Goal: Information Seeking & Learning: Find specific fact

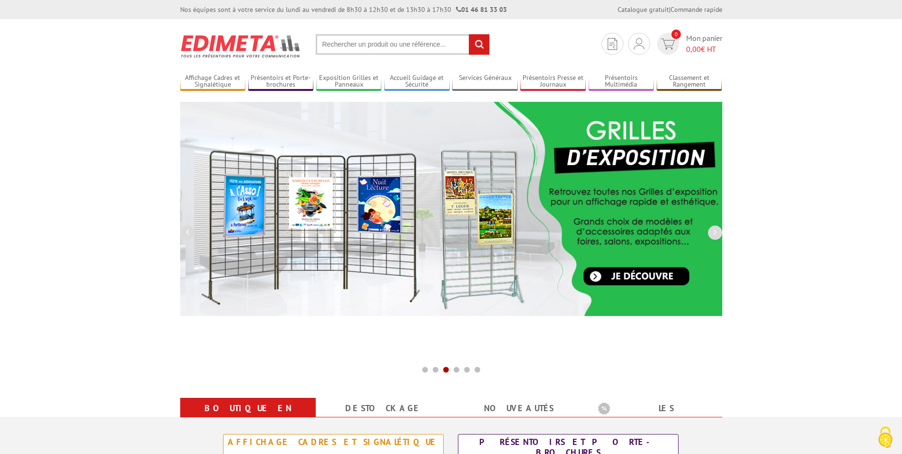
click at [337, 50] on input "text" at bounding box center [403, 44] width 174 height 20
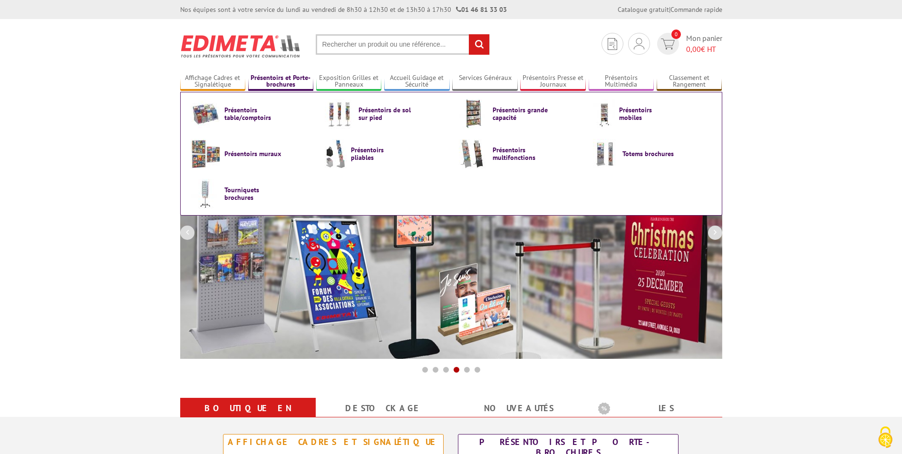
click at [282, 81] on link "Présentoirs et Porte-brochures" at bounding box center [281, 82] width 66 height 16
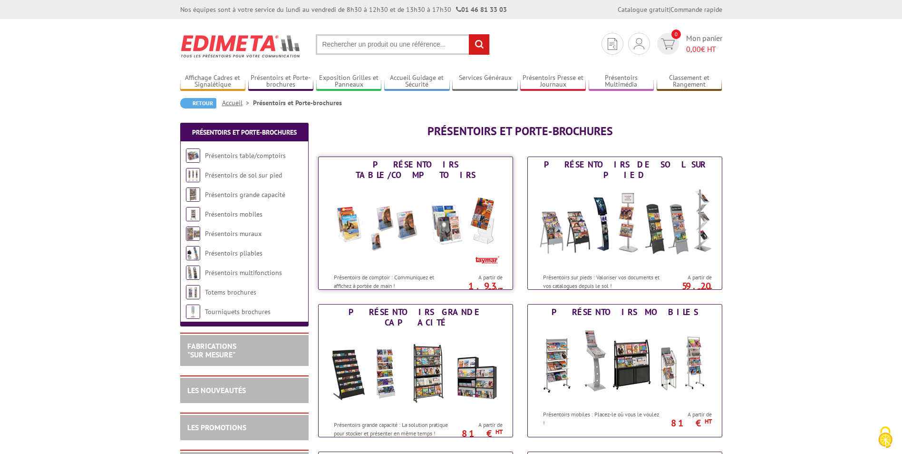
click at [423, 221] on img at bounding box center [416, 226] width 176 height 86
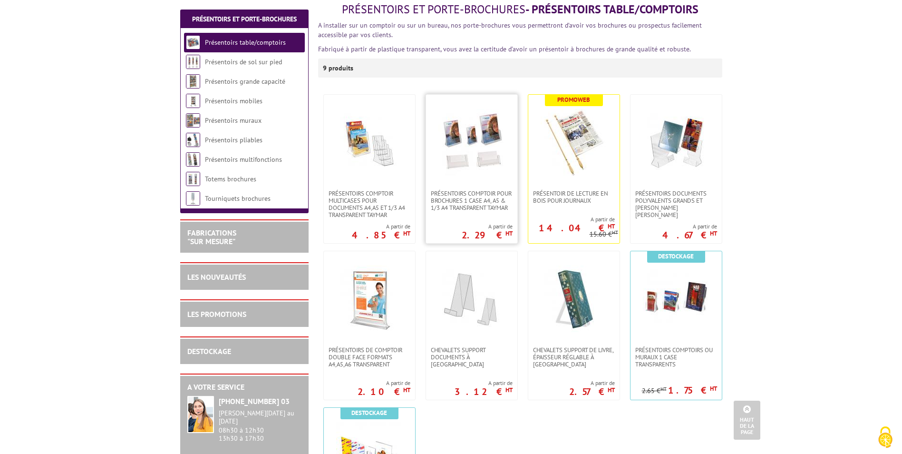
scroll to position [115, 0]
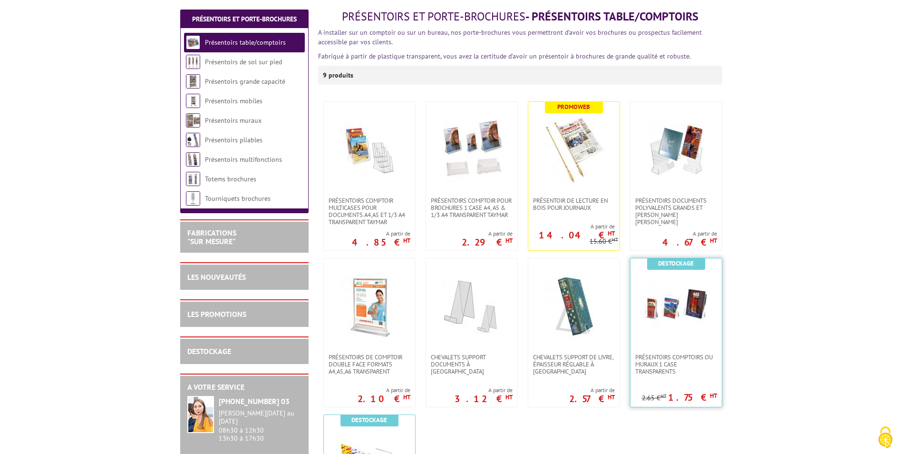
click at [661, 310] on img at bounding box center [676, 306] width 67 height 67
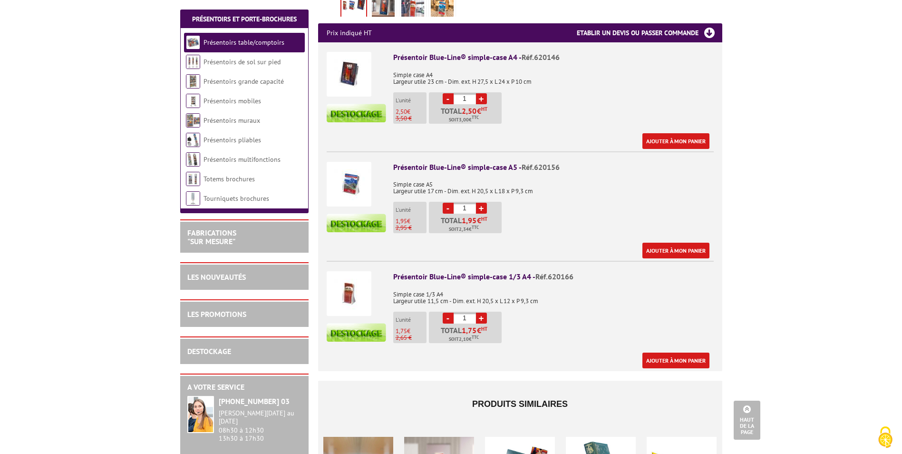
scroll to position [95, 0]
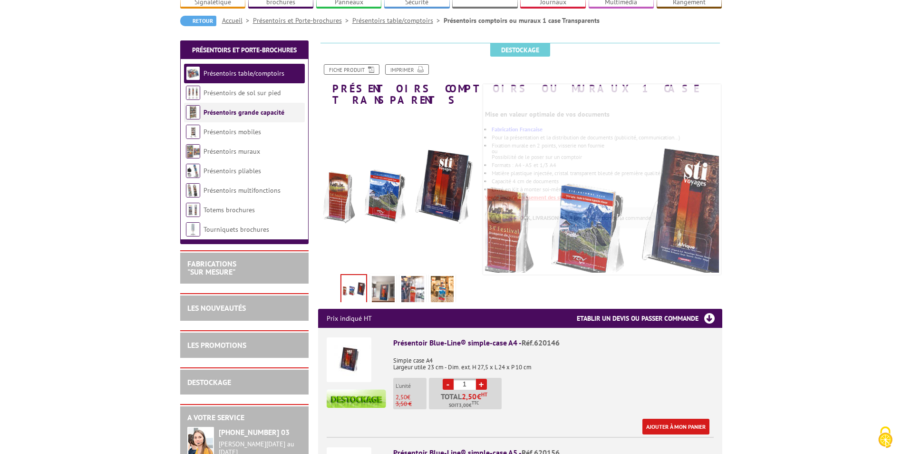
click at [262, 108] on link "Présentoirs grande capacité" at bounding box center [244, 112] width 81 height 9
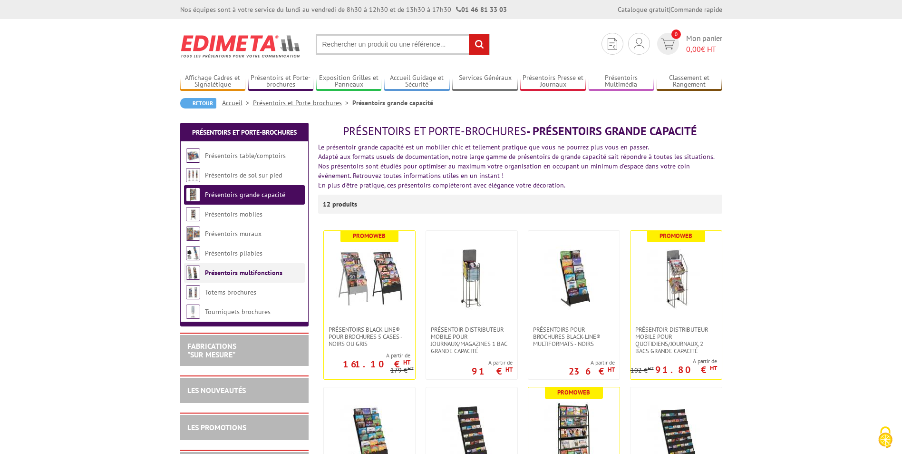
click at [244, 272] on link "Présentoirs multifonctions" at bounding box center [244, 272] width 78 height 9
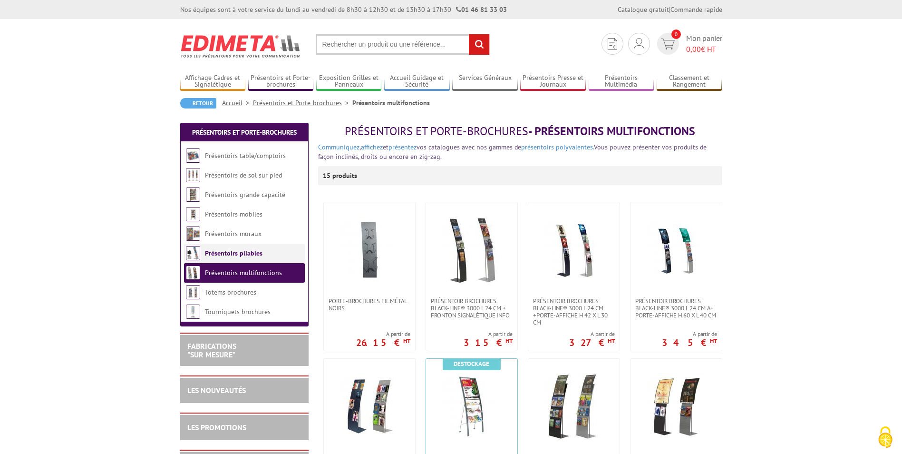
click at [237, 257] on link "Présentoirs pliables" at bounding box center [234, 253] width 58 height 9
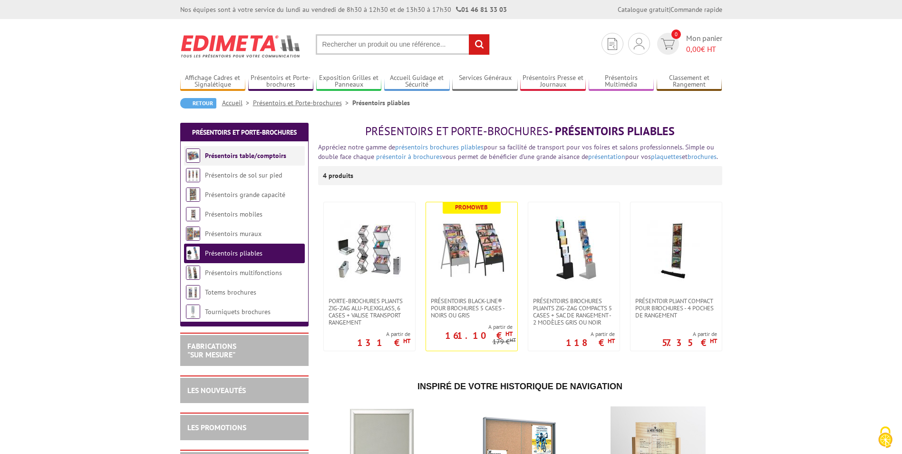
click at [251, 158] on link "Présentoirs table/comptoirs" at bounding box center [245, 155] width 81 height 9
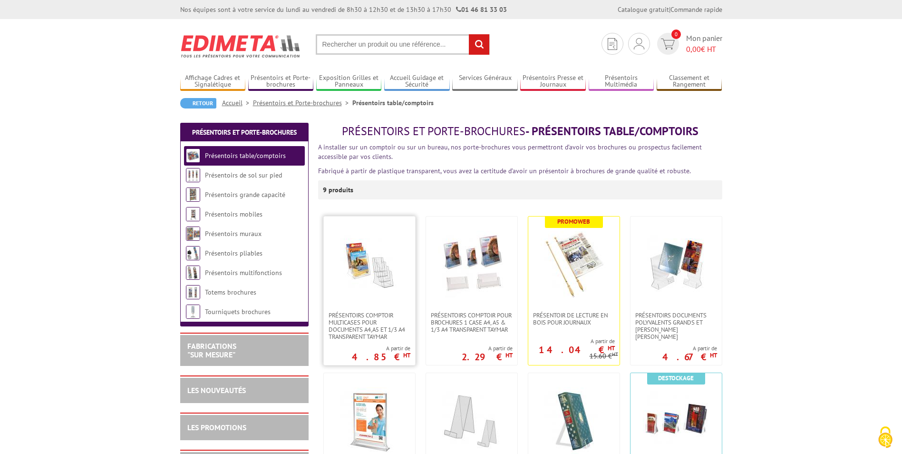
click at [380, 282] on img at bounding box center [369, 264] width 67 height 67
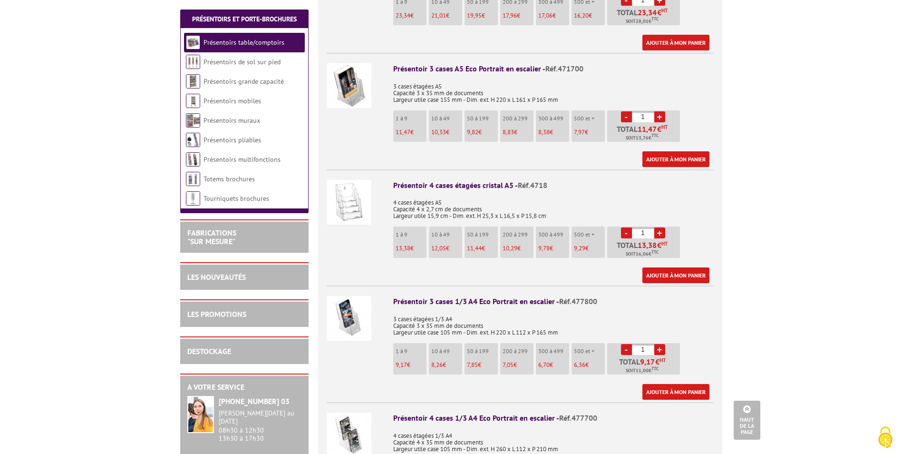
scroll to position [713, 0]
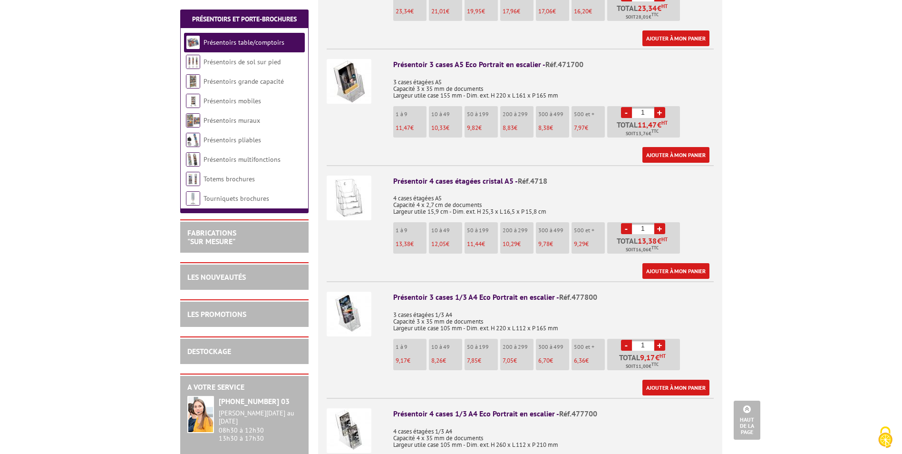
click at [436, 188] on p "4 cases étagées A5 Capacité 4 x 2,7 cm de documents Largeur utile 15,9 cm - Dim…" at bounding box center [553, 201] width 321 height 27
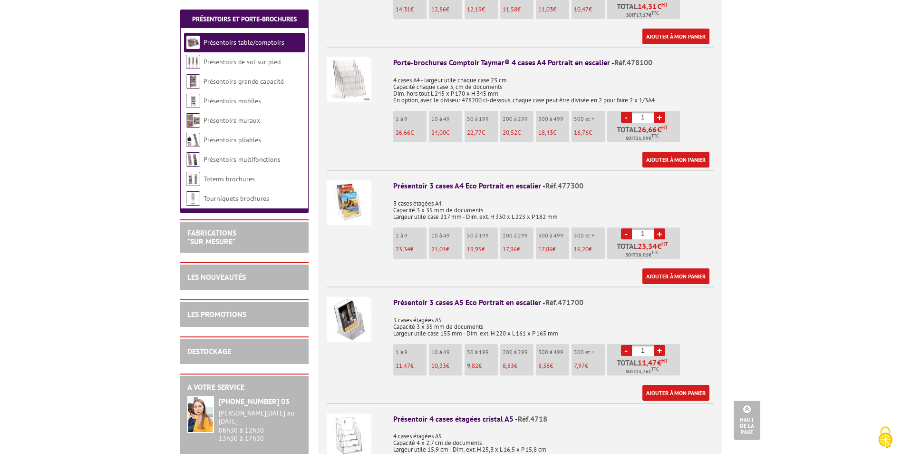
scroll to position [428, 0]
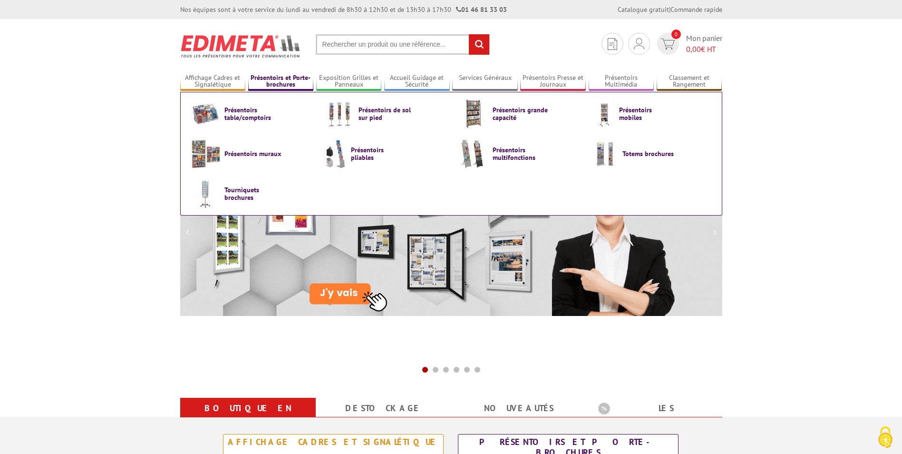
click at [273, 79] on link "Présentoirs et Porte-brochures" at bounding box center [281, 82] width 66 height 16
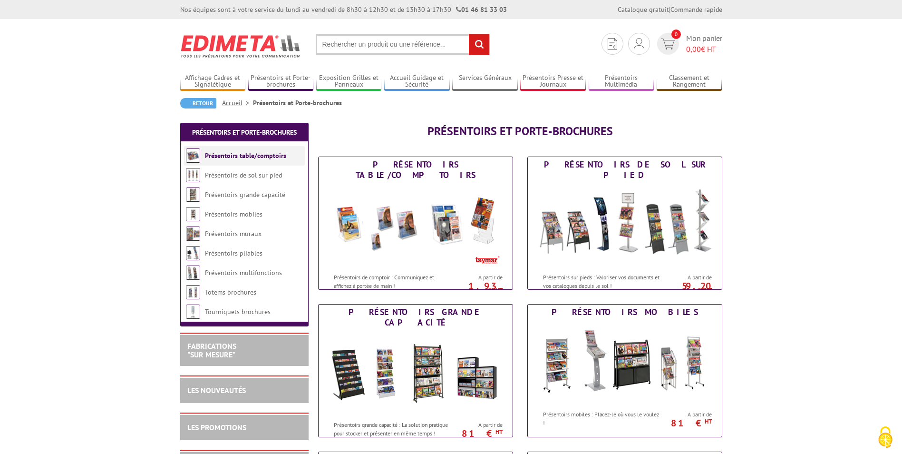
click at [245, 158] on link "Présentoirs table/comptoirs" at bounding box center [245, 155] width 81 height 9
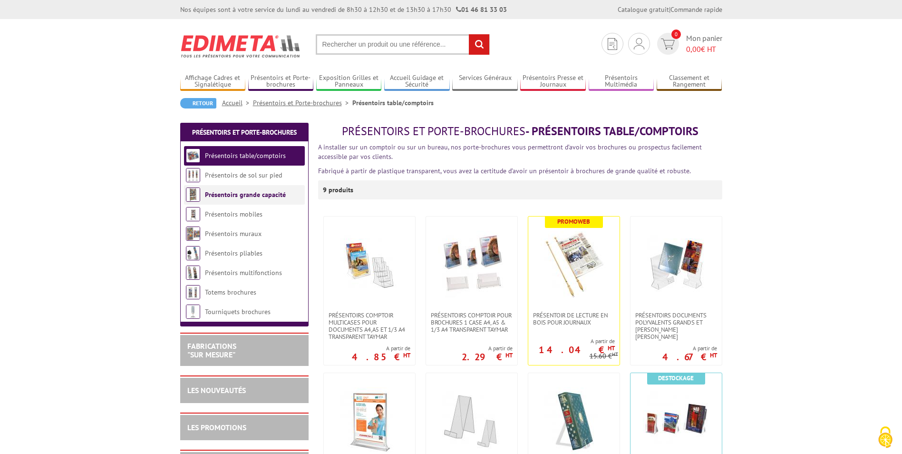
click at [250, 195] on link "Présentoirs grande capacité" at bounding box center [245, 194] width 81 height 9
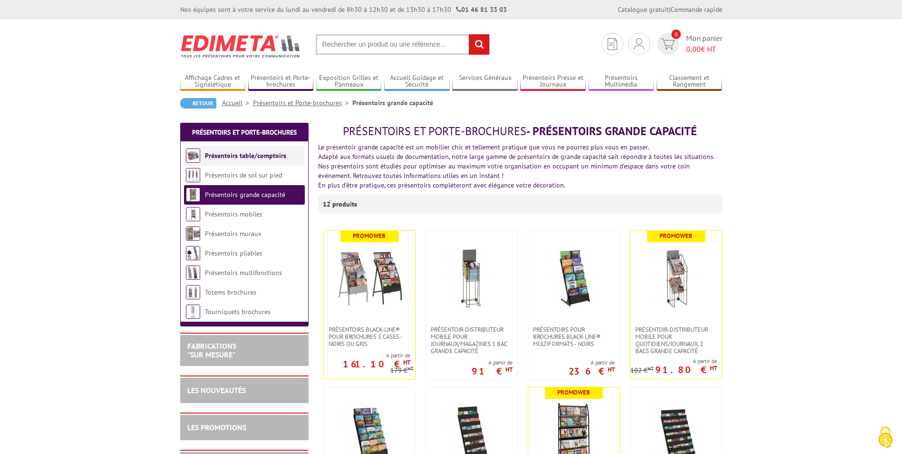
click at [238, 157] on link "Présentoirs table/comptoirs" at bounding box center [245, 155] width 81 height 9
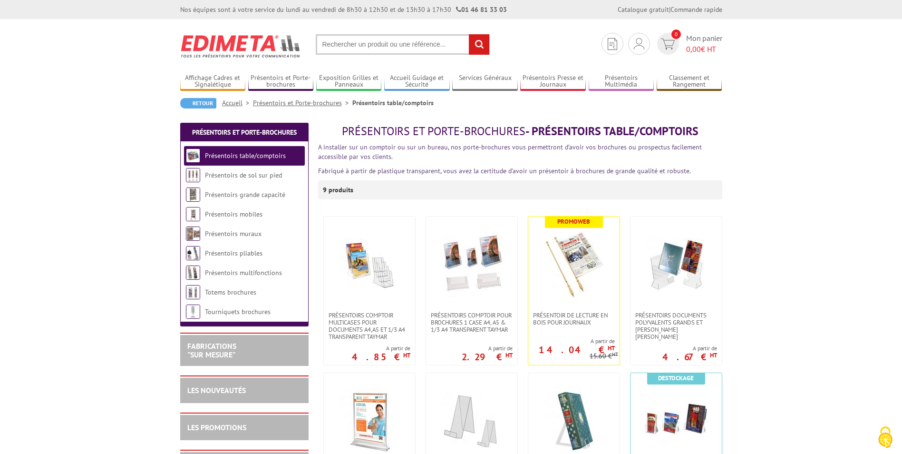
click at [355, 44] on input "text" at bounding box center [403, 44] width 174 height 20
click at [344, 45] on input "text" at bounding box center [403, 44] width 174 height 20
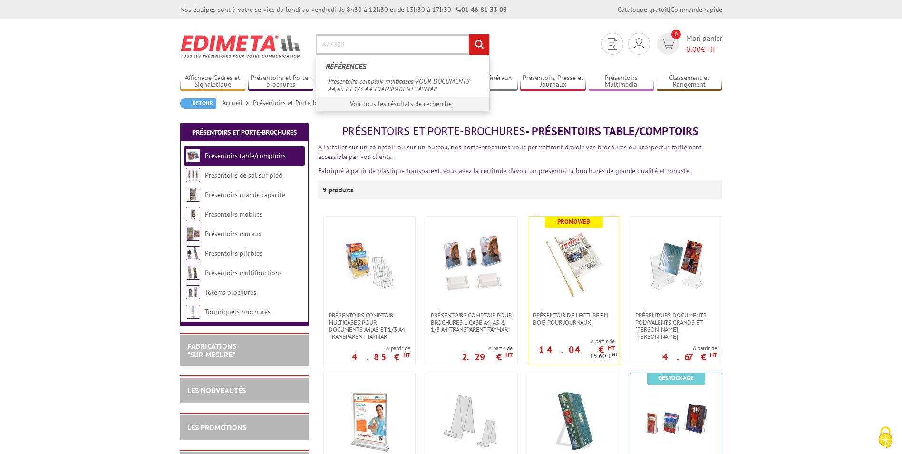
type input "477300"
click at [480, 40] on input "rechercher" at bounding box center [479, 44] width 20 height 20
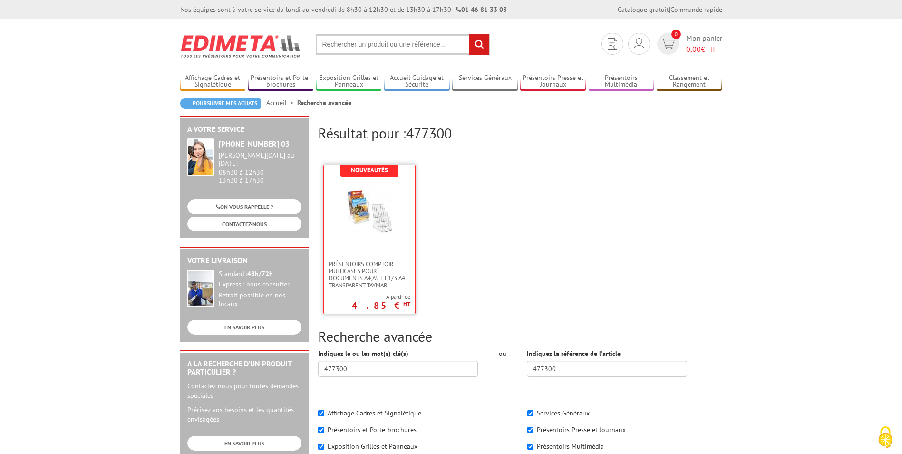
click at [361, 222] on img at bounding box center [370, 210] width 62 height 62
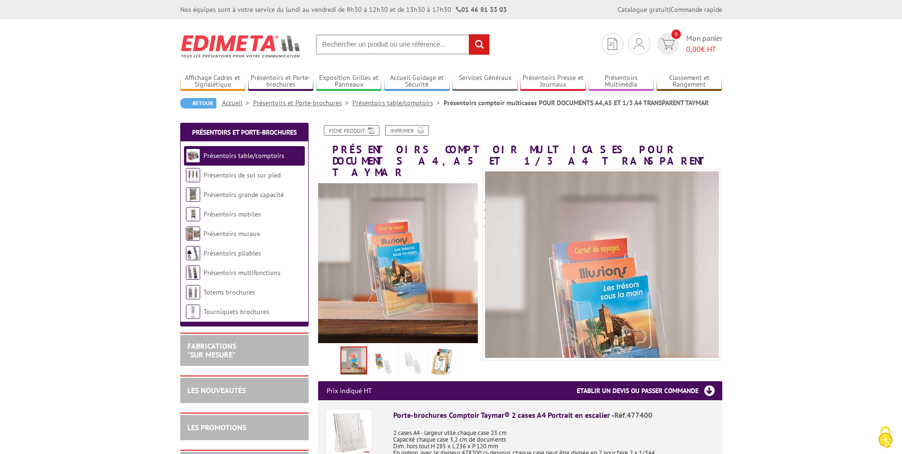
click at [356, 44] on input "text" at bounding box center [403, 44] width 174 height 20
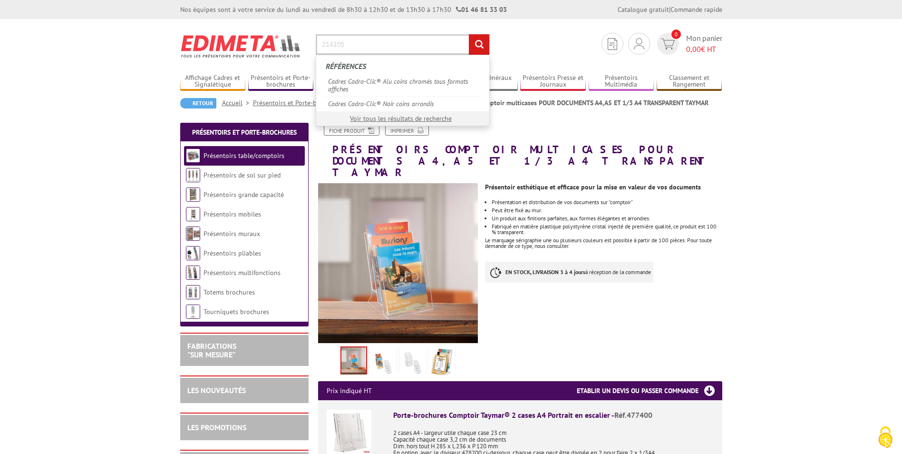
type input "214105"
click at [469, 34] on input "rechercher" at bounding box center [479, 44] width 20 height 20
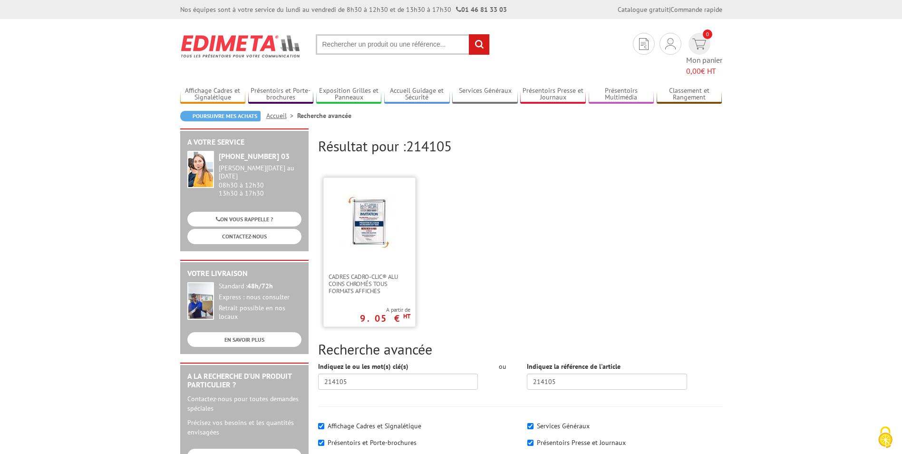
click at [364, 211] on img at bounding box center [370, 223] width 62 height 62
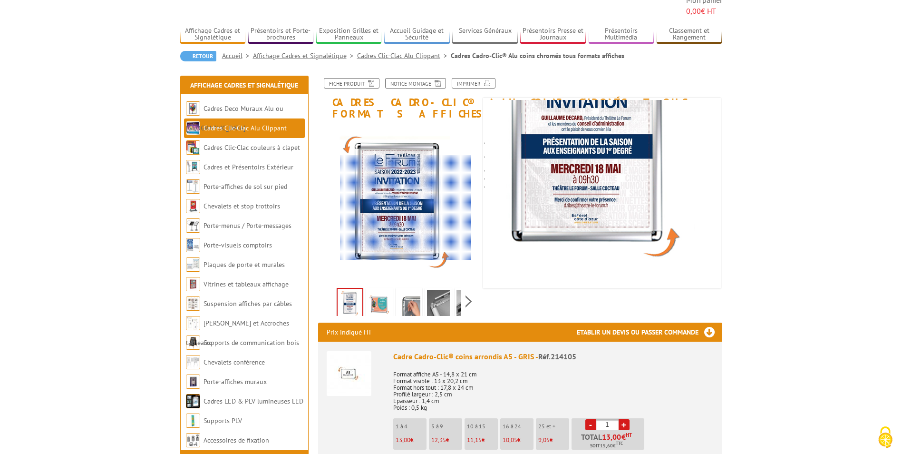
scroll to position [143, 0]
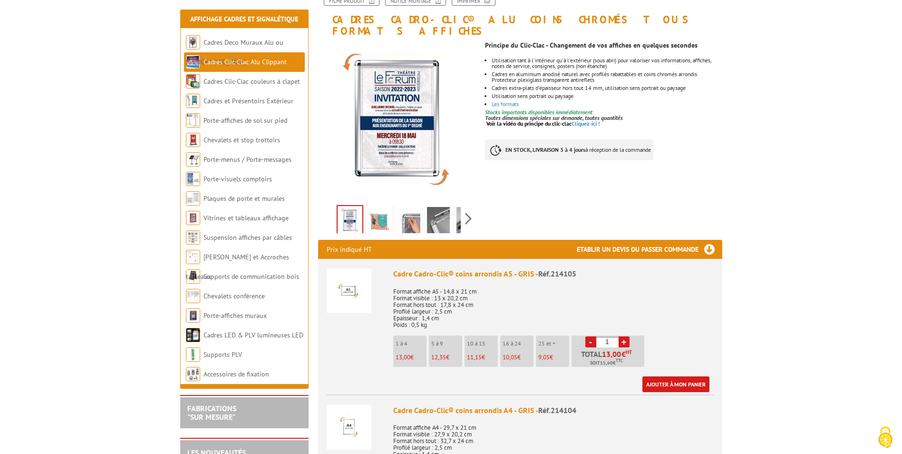
click at [352, 273] on img at bounding box center [349, 290] width 45 height 45
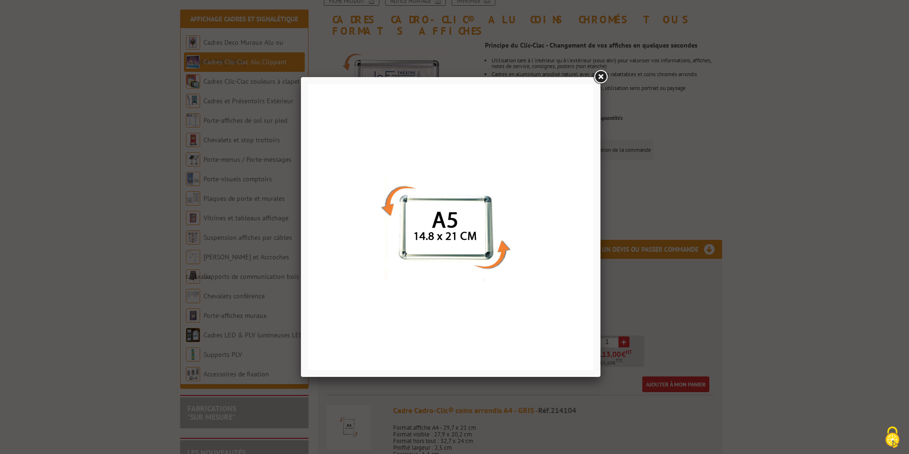
click at [603, 76] on link at bounding box center [600, 76] width 17 height 17
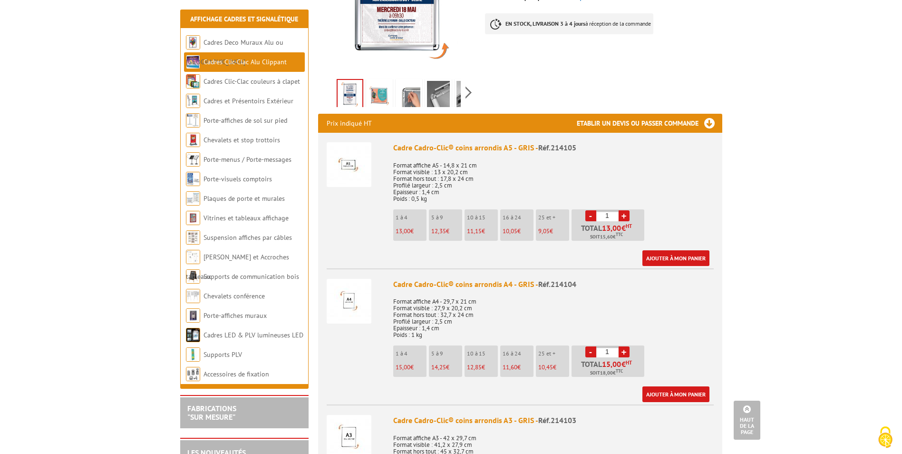
scroll to position [285, 0]
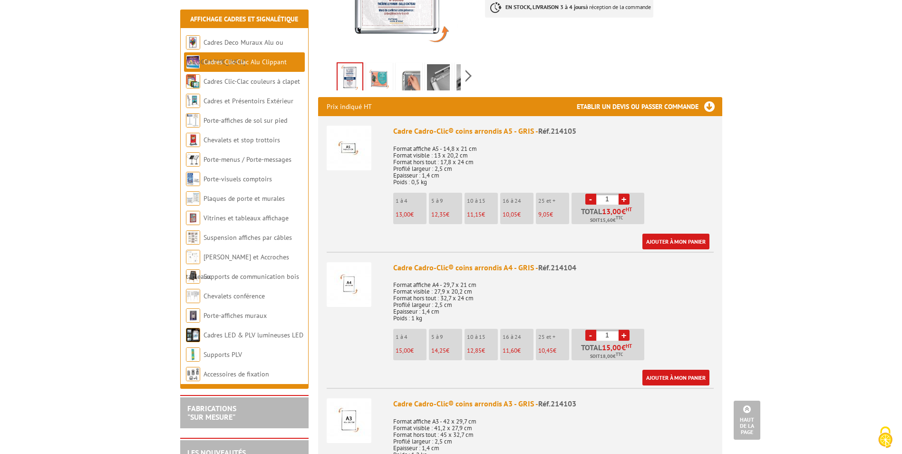
click at [353, 262] on img at bounding box center [349, 284] width 45 height 45
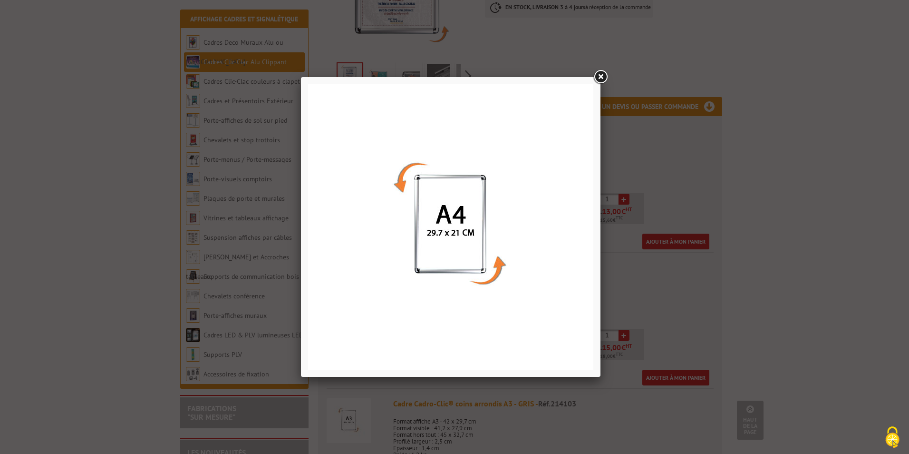
click at [609, 76] on link at bounding box center [600, 76] width 17 height 17
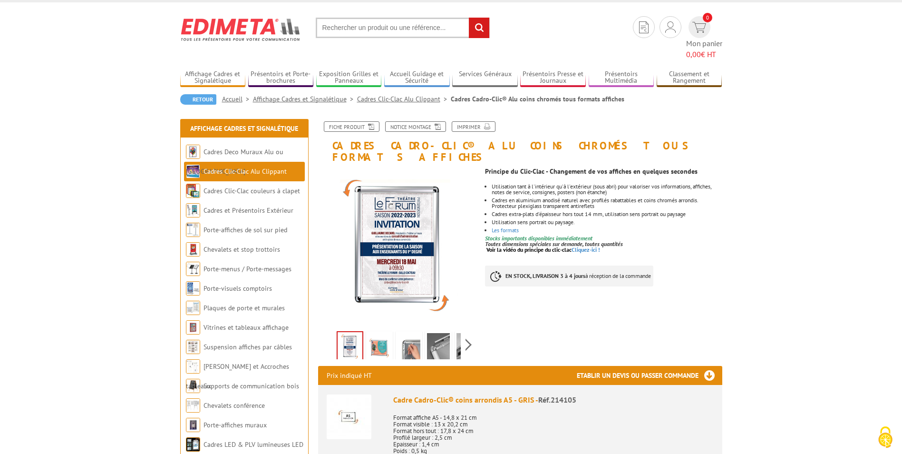
scroll to position [0, 0]
